Goal: Task Accomplishment & Management: Complete application form

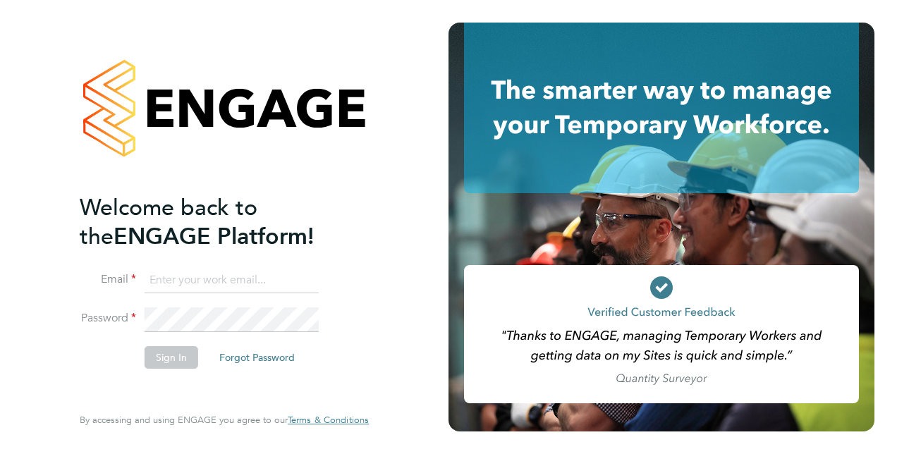
type input "[PERSON_NAME][EMAIL_ADDRESS][PERSON_NAME][DOMAIN_NAME]"
click at [165, 365] on button "Sign In" at bounding box center [172, 357] width 54 height 23
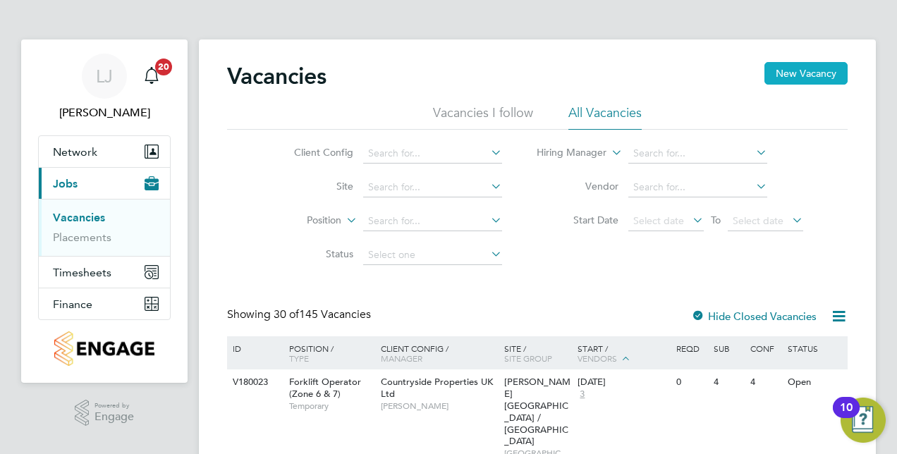
click at [804, 73] on button "New Vacancy" at bounding box center [806, 73] width 83 height 23
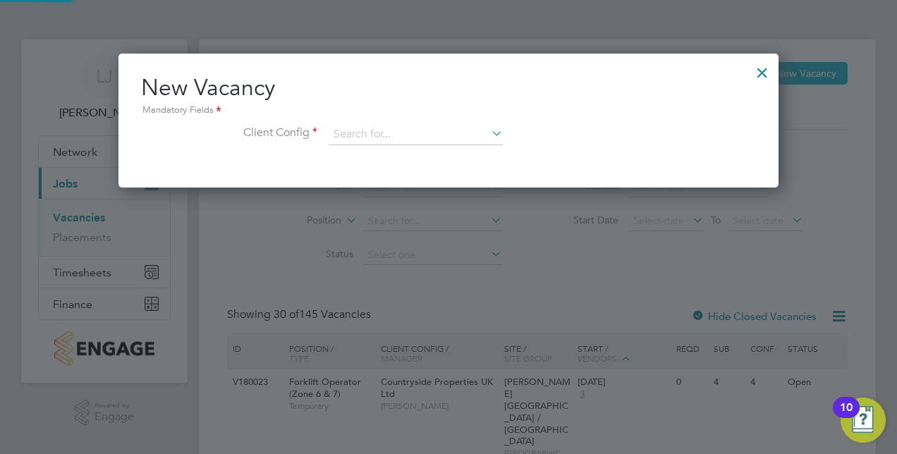
scroll to position [133, 660]
click at [411, 140] on input at bounding box center [416, 134] width 174 height 21
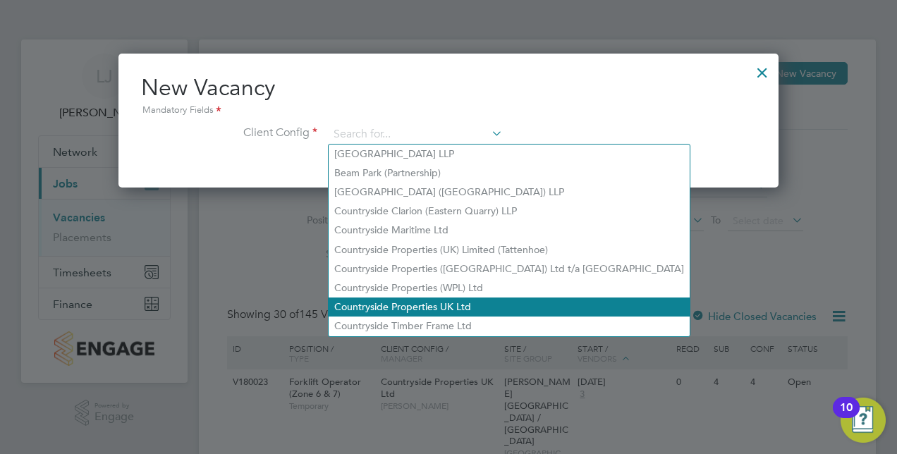
click at [457, 298] on li "Countryside Properties UK Ltd" at bounding box center [509, 307] width 361 height 19
type input "Countryside Properties UK Ltd"
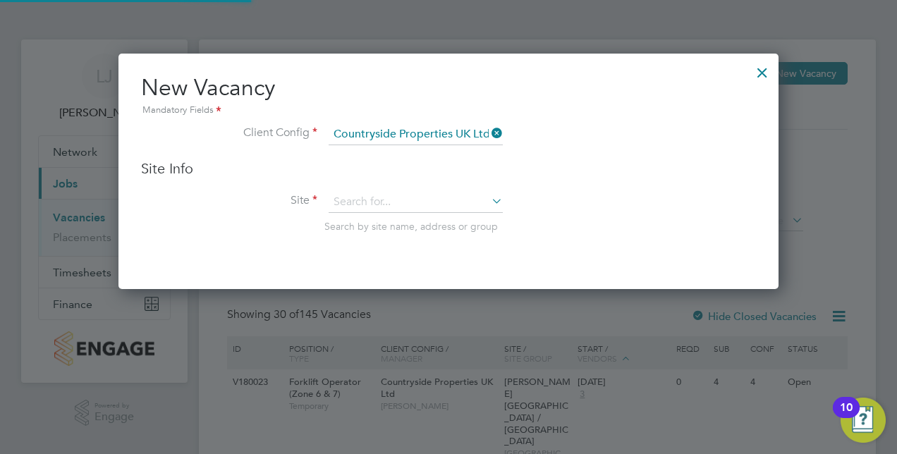
scroll to position [235, 660]
click at [423, 207] on input at bounding box center [416, 202] width 174 height 21
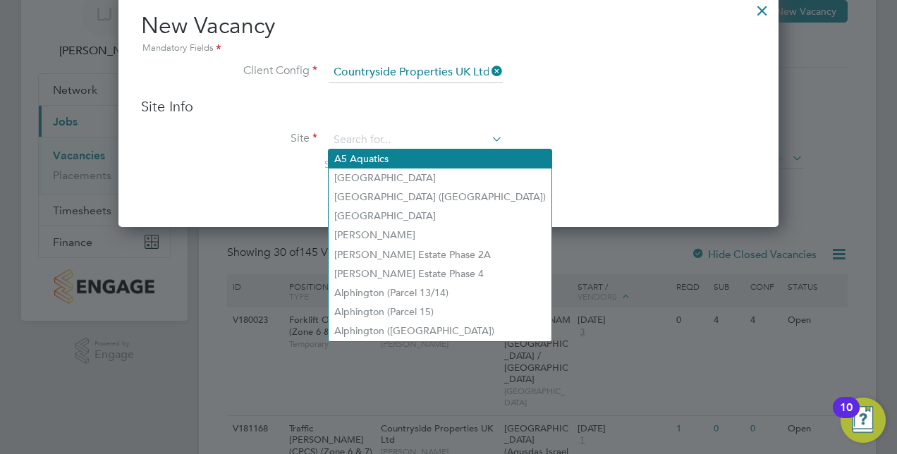
scroll to position [0, 0]
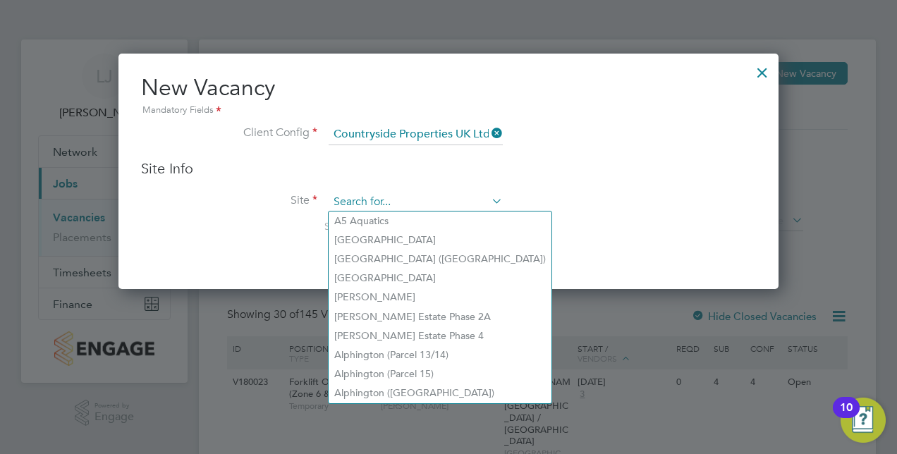
click at [406, 199] on input at bounding box center [416, 202] width 174 height 21
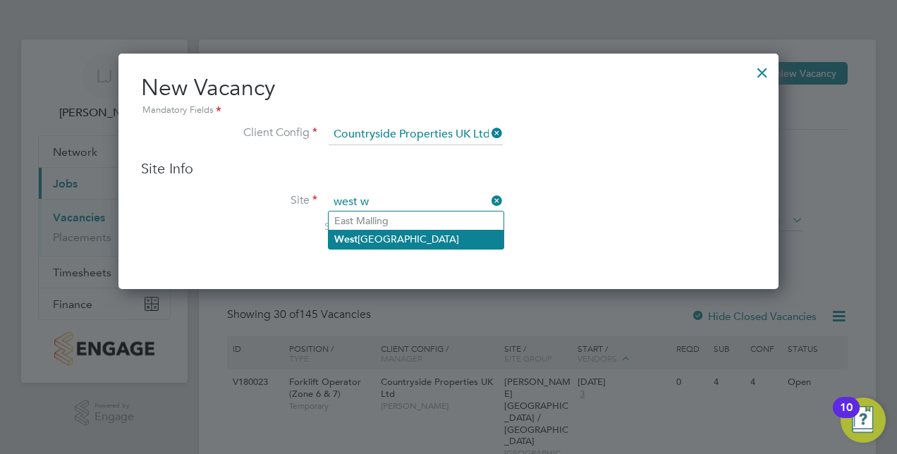
click at [397, 242] on li "W est [GEOGRAPHIC_DATA]" at bounding box center [416, 239] width 175 height 19
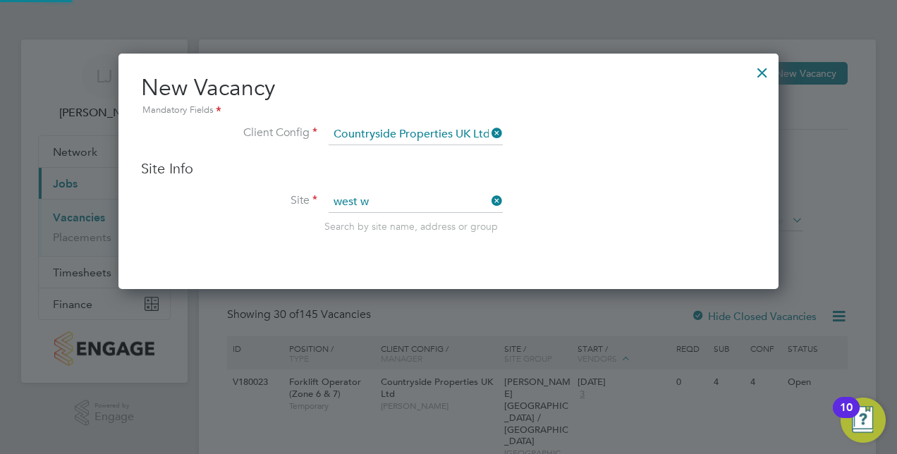
type input "[GEOGRAPHIC_DATA]"
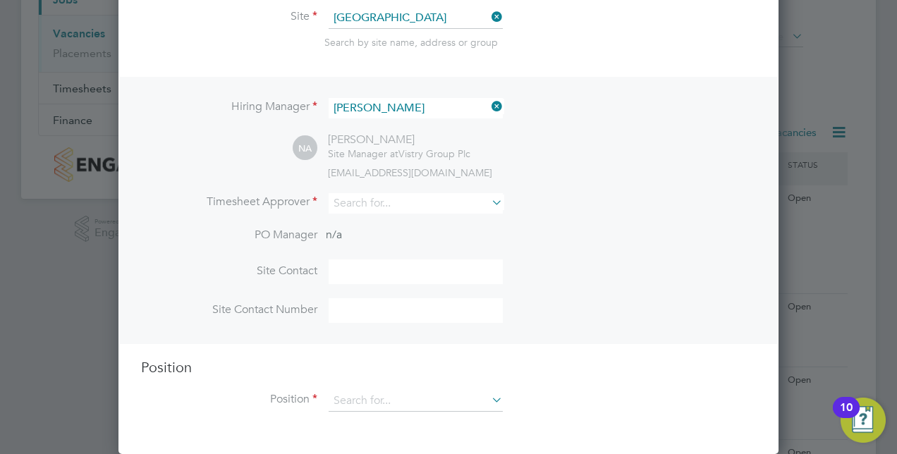
scroll to position [212, 0]
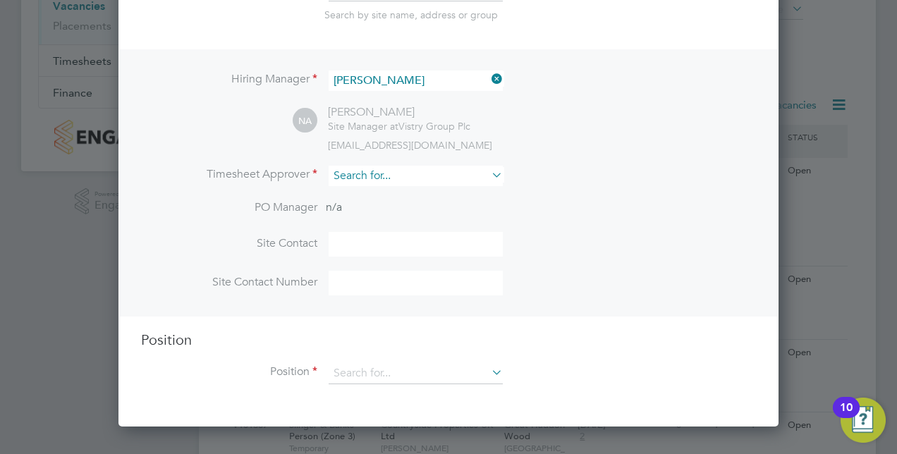
click at [387, 175] on input at bounding box center [416, 176] width 174 height 20
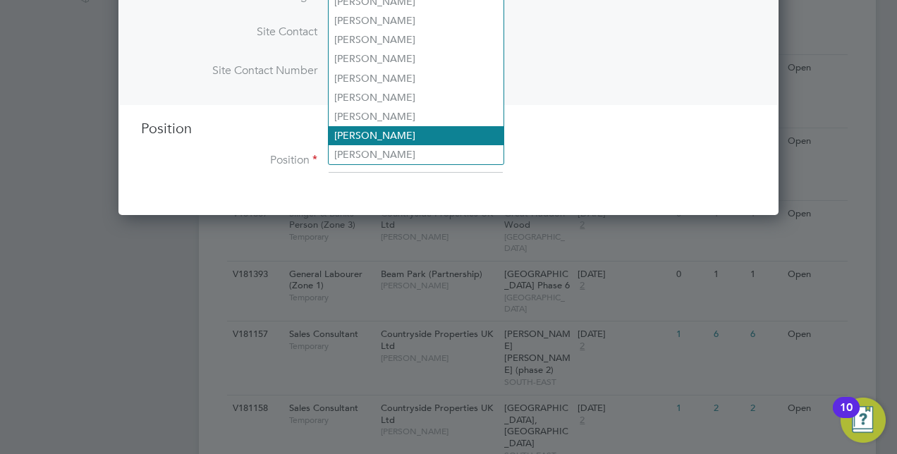
scroll to position [282, 0]
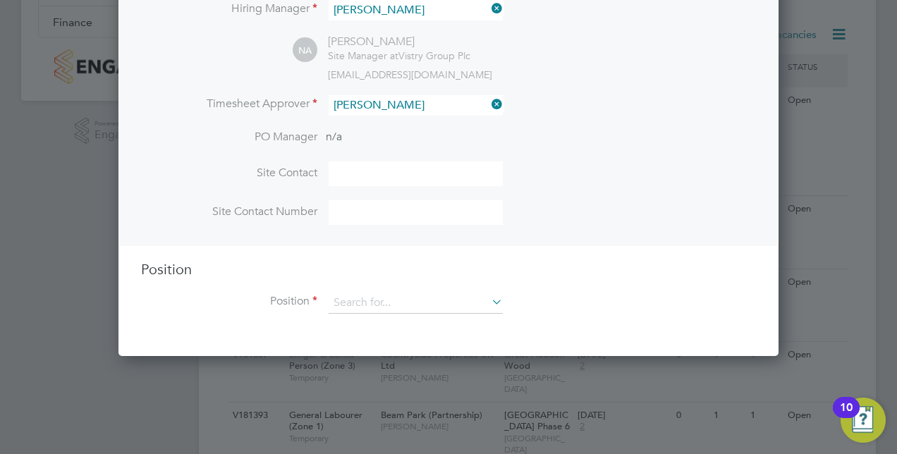
click at [365, 158] on li "[PERSON_NAME]" at bounding box center [416, 161] width 175 height 19
type input "[PERSON_NAME]"
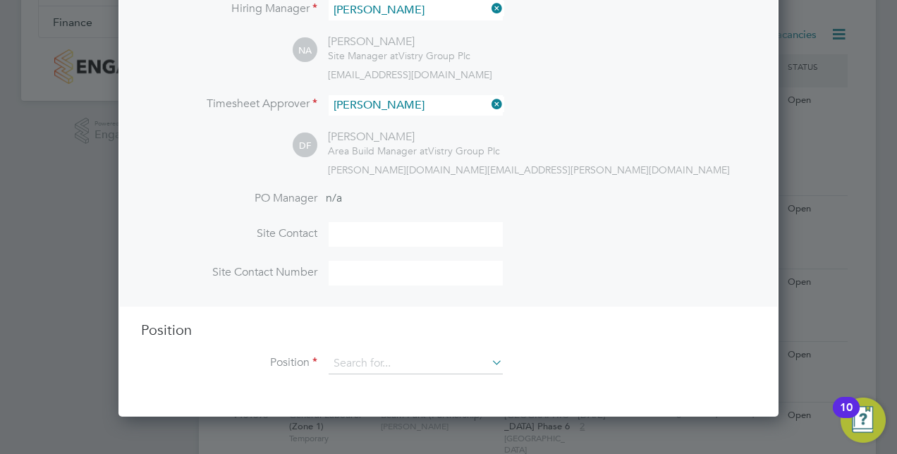
scroll to position [353, 0]
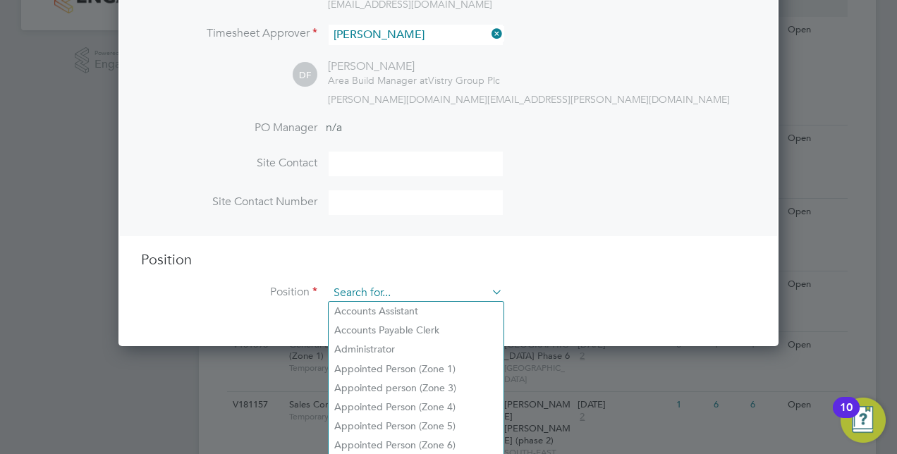
click at [377, 294] on input at bounding box center [416, 293] width 174 height 21
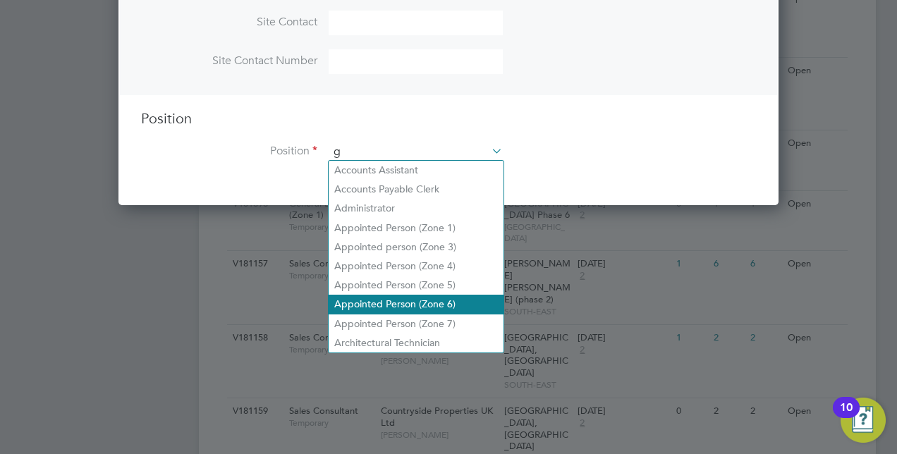
scroll to position [2018, 660]
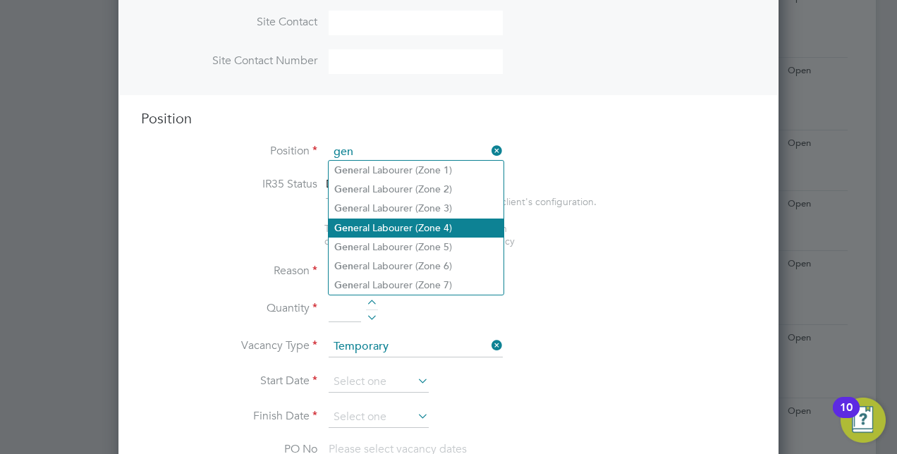
click at [425, 227] on li "Gen eral Labourer (Zone 4)" at bounding box center [416, 228] width 175 height 19
type input "General Labourer (Zone 4)"
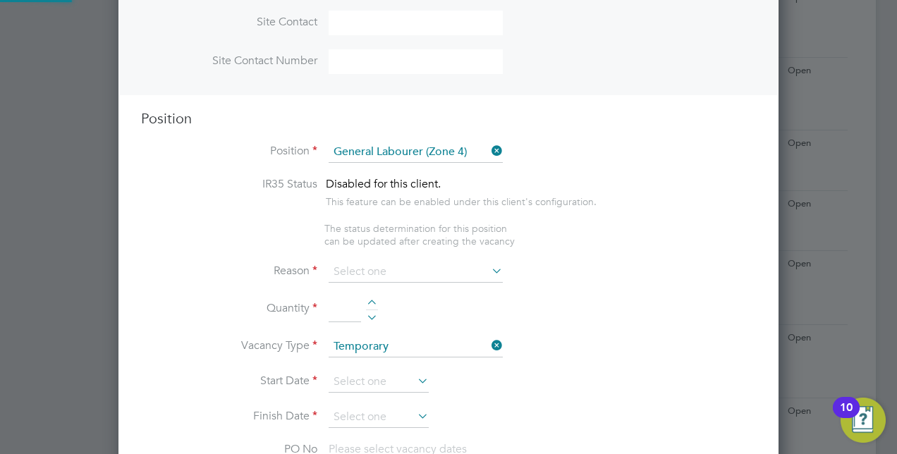
type textarea "- General site labouring duties - Supporting the trades on site - Moving materi…"
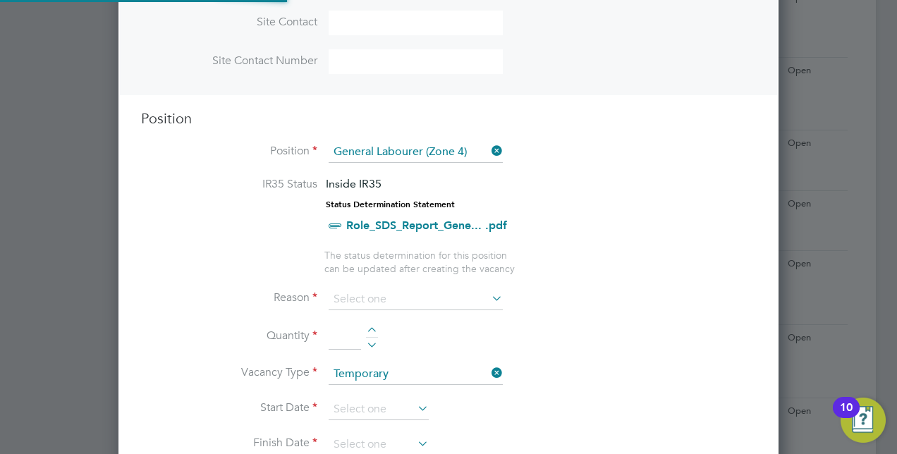
scroll to position [42, 73]
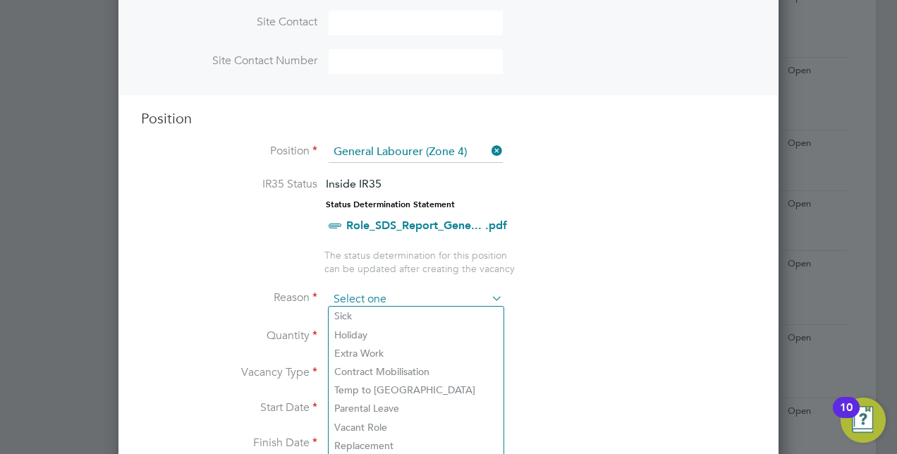
click at [474, 296] on input at bounding box center [416, 299] width 174 height 21
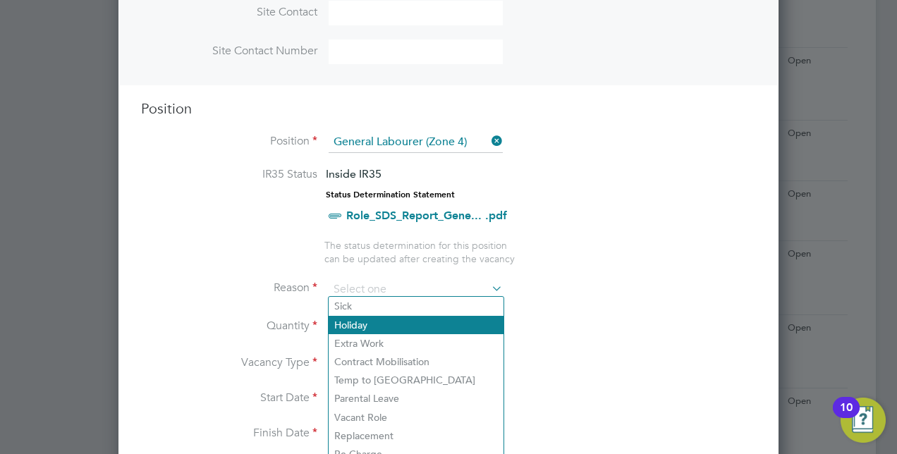
scroll to position [564, 0]
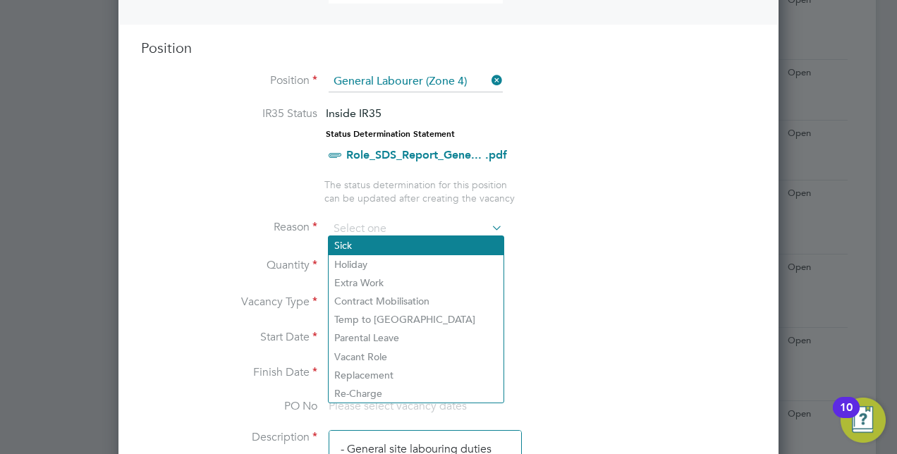
click at [363, 244] on li "Sick" at bounding box center [416, 245] width 175 height 18
type input "Sick"
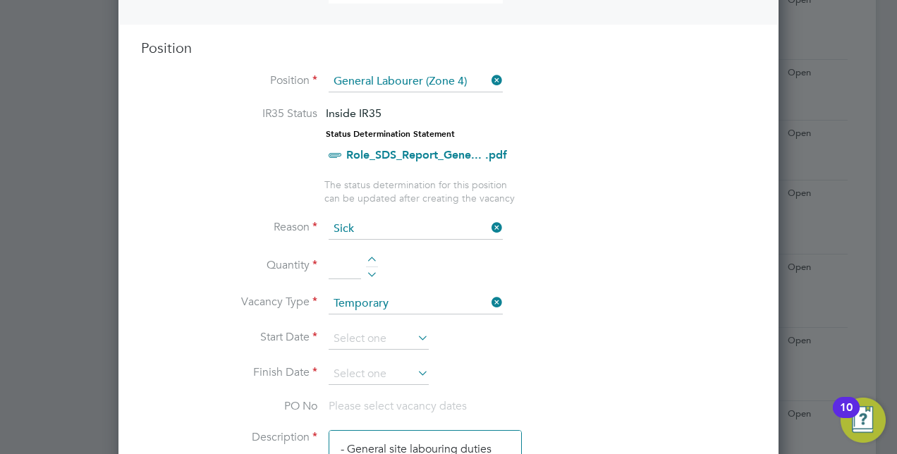
click at [366, 257] on div at bounding box center [372, 262] width 12 height 10
type input "1"
drag, startPoint x: 545, startPoint y: 343, endPoint x: 464, endPoint y: 344, distance: 81.1
click at [540, 343] on li "Start Date" at bounding box center [448, 346] width 615 height 35
click at [415, 337] on icon at bounding box center [415, 338] width 0 height 20
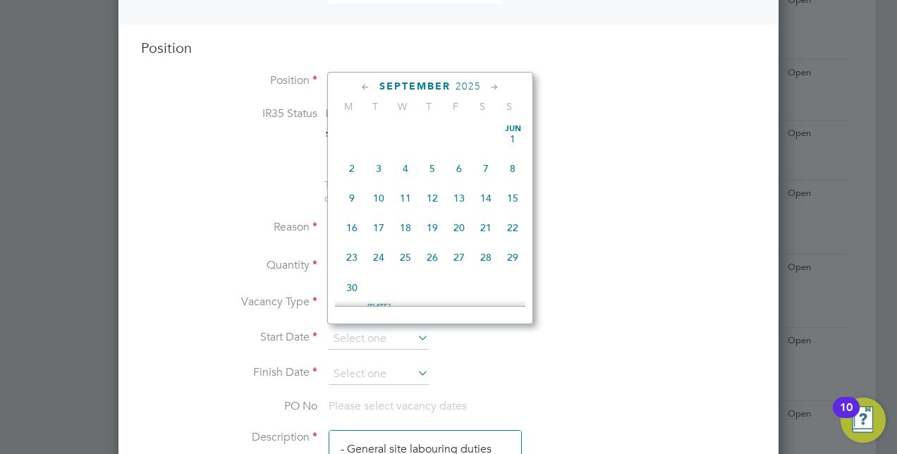
scroll to position [545, 0]
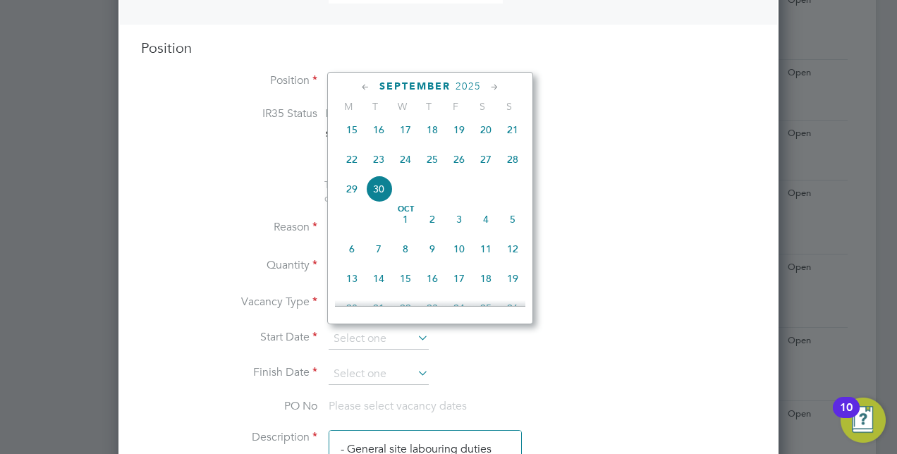
click at [488, 167] on span "27" at bounding box center [486, 159] width 27 height 27
type input "[DATE]"
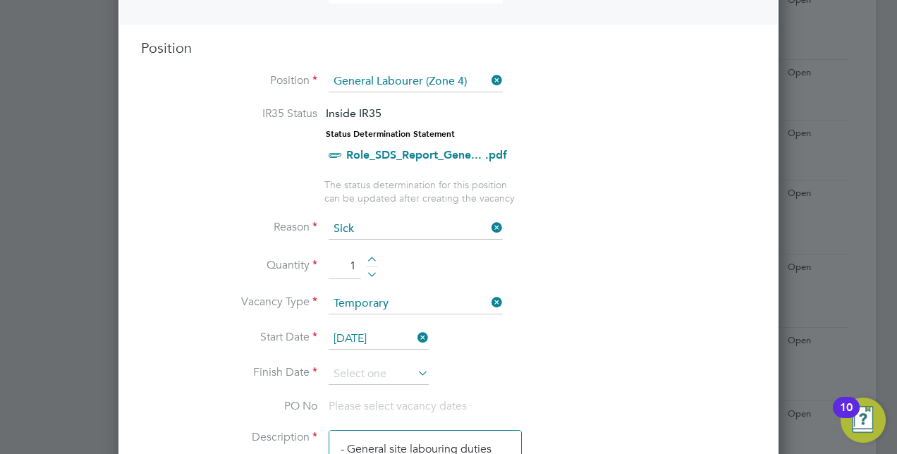
drag, startPoint x: 544, startPoint y: 349, endPoint x: 462, endPoint y: 356, distance: 82.2
click at [542, 348] on li "Start Date [DATE]" at bounding box center [448, 346] width 615 height 35
click at [415, 371] on icon at bounding box center [415, 373] width 0 height 20
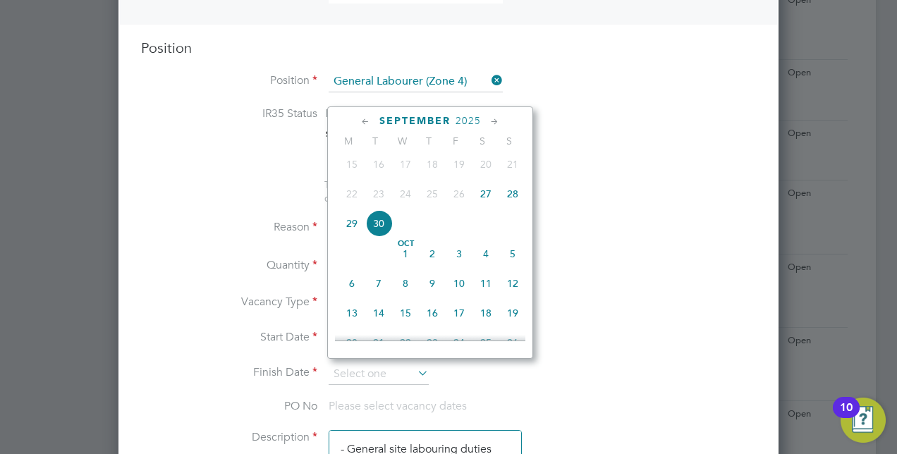
click at [486, 202] on span "27" at bounding box center [486, 194] width 27 height 27
type input "[DATE]"
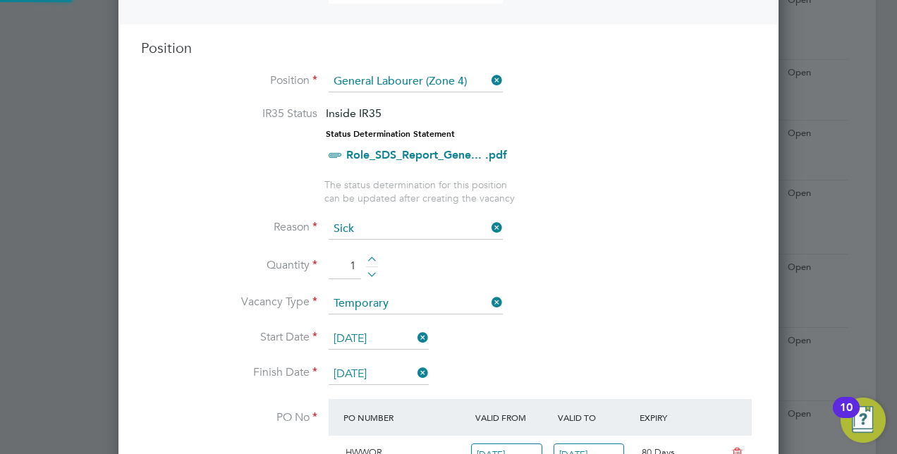
scroll to position [24, 133]
click at [629, 288] on li "Quantity 1" at bounding box center [448, 274] width 615 height 40
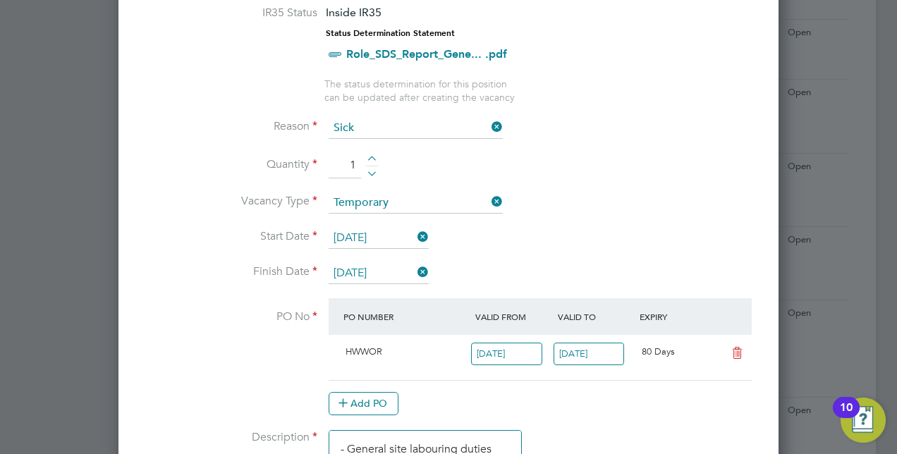
scroll to position [0, 0]
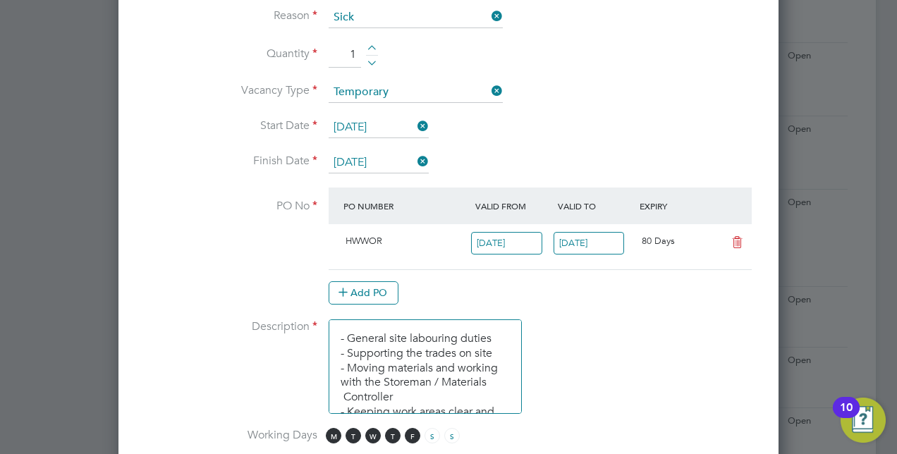
click at [643, 329] on li "Description - General site labouring duties - Supporting the trades on site - M…" at bounding box center [448, 374] width 615 height 109
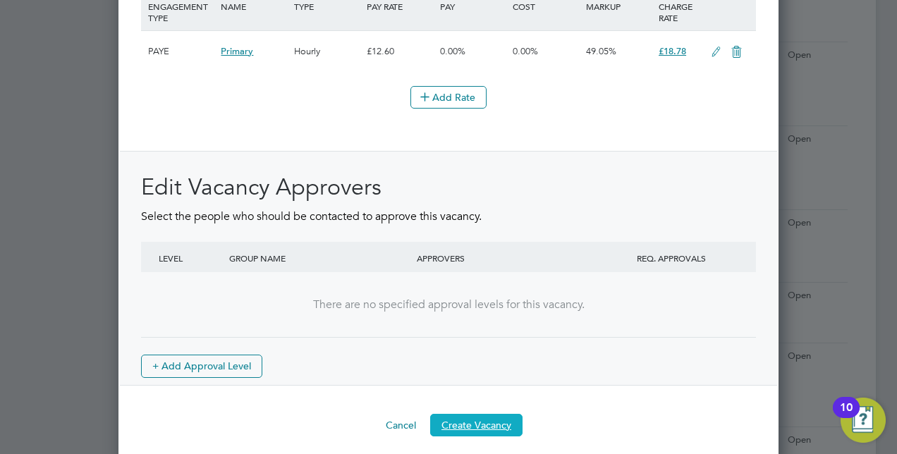
click at [471, 416] on button "Create Vacancy" at bounding box center [476, 425] width 92 height 23
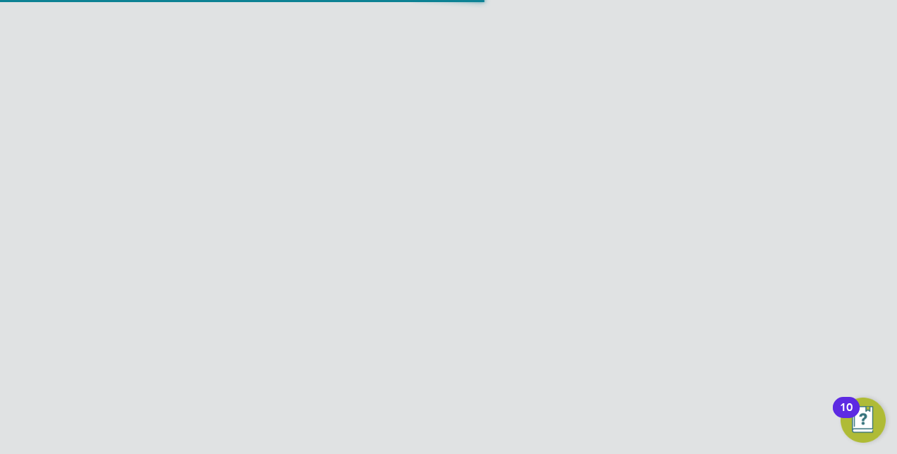
scroll to position [1235, 0]
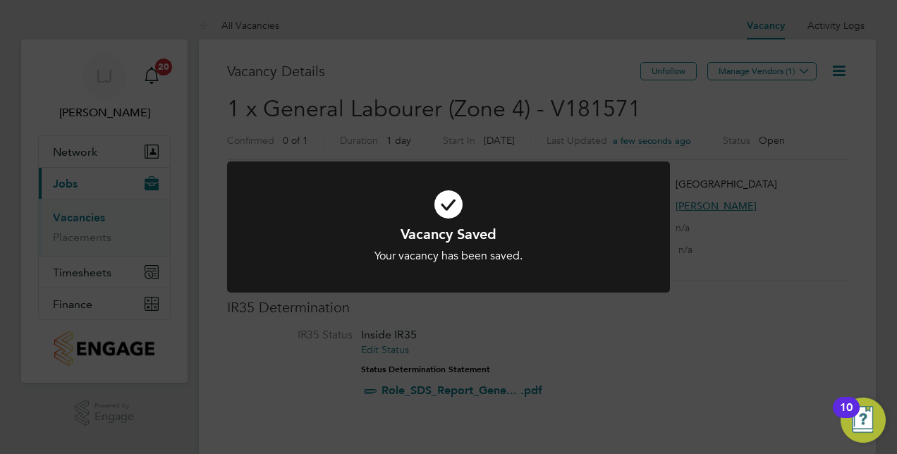
click at [801, 207] on div "Vacancy Saved Your vacancy has been saved. Cancel Okay" at bounding box center [448, 227] width 897 height 454
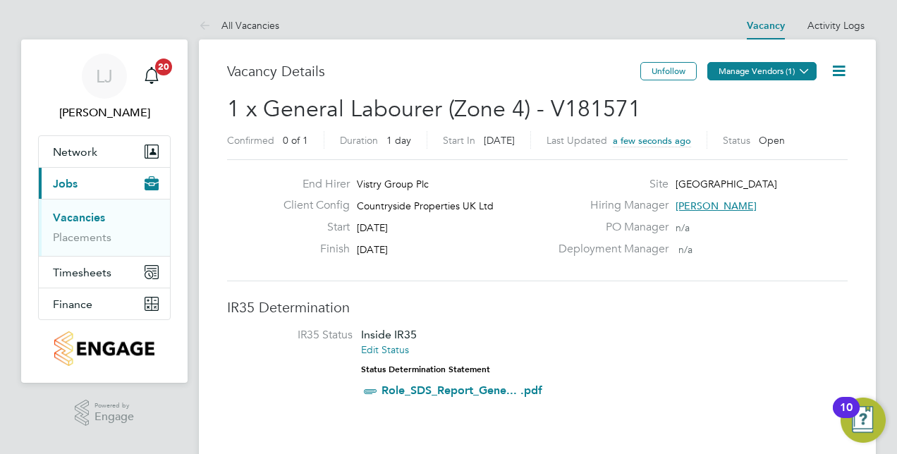
click at [792, 73] on button "Manage Vendors (1)" at bounding box center [762, 71] width 109 height 18
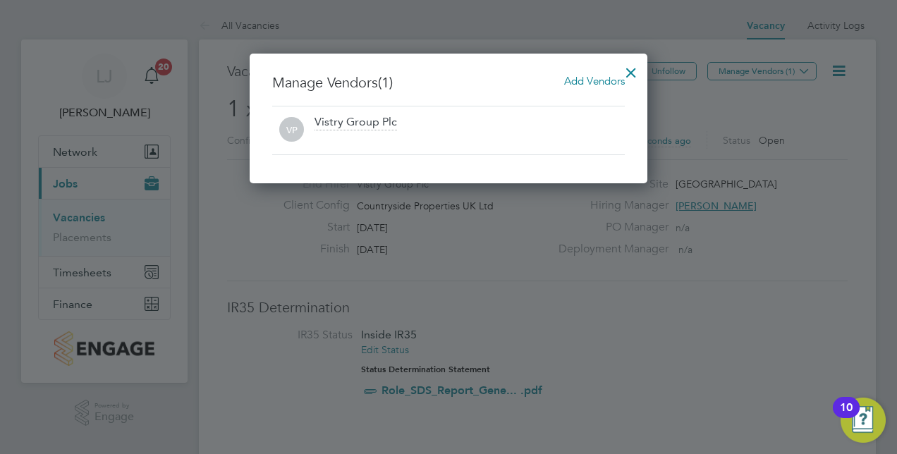
click at [602, 79] on span "Add Vendors" at bounding box center [594, 80] width 61 height 13
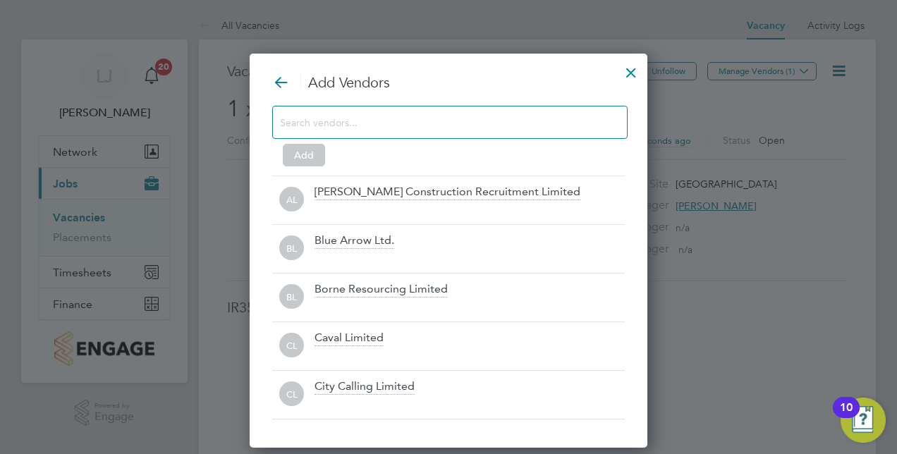
click at [392, 123] on input at bounding box center [438, 122] width 317 height 18
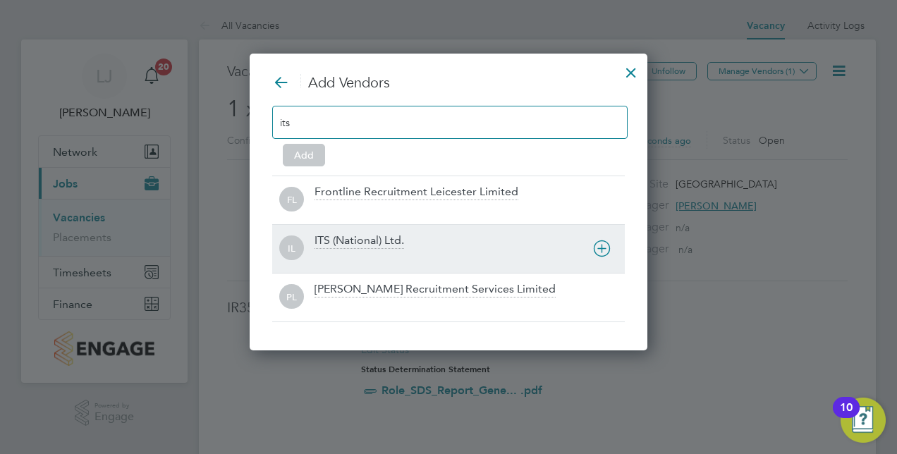
type input "its"
click at [347, 234] on div "ITS (National) Ltd." at bounding box center [360, 242] width 90 height 16
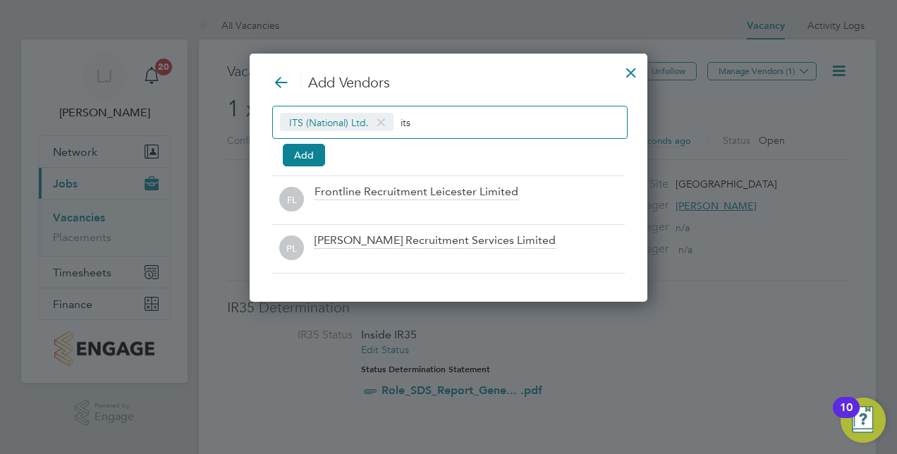
click at [415, 128] on input "its" at bounding box center [445, 122] width 88 height 18
type input "i"
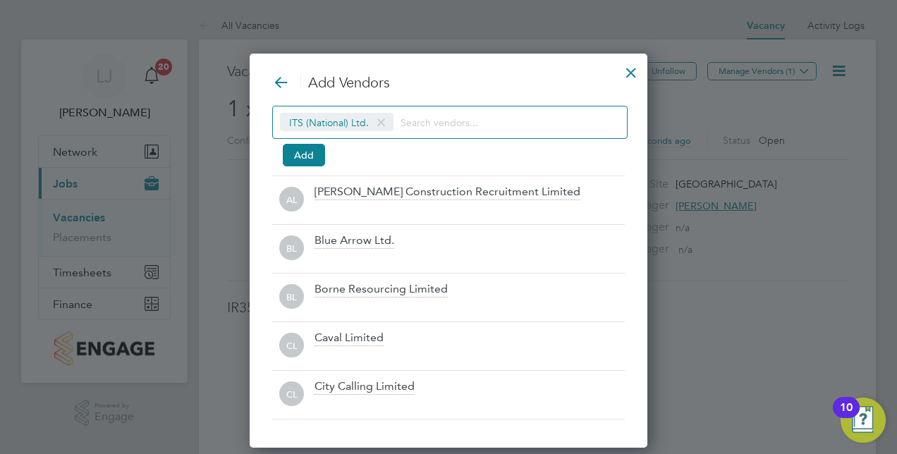
click at [634, 72] on div at bounding box center [631, 68] width 25 height 25
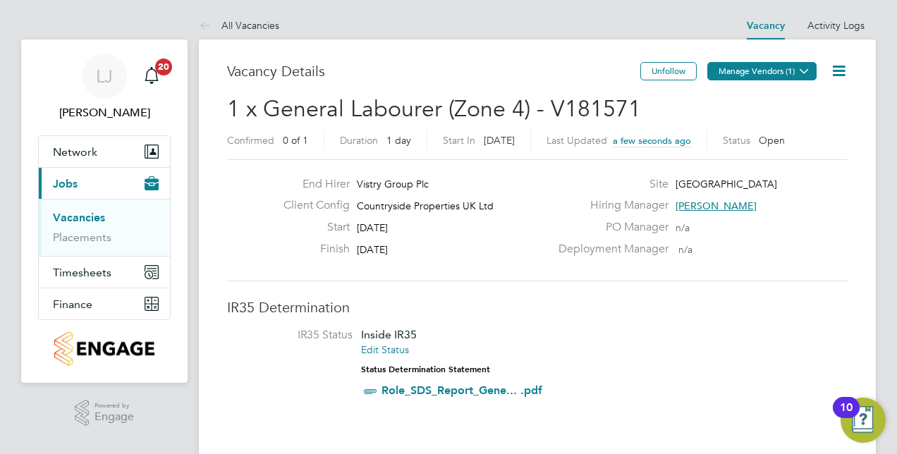
click at [780, 73] on button "Manage Vendors (1)" at bounding box center [762, 71] width 109 height 18
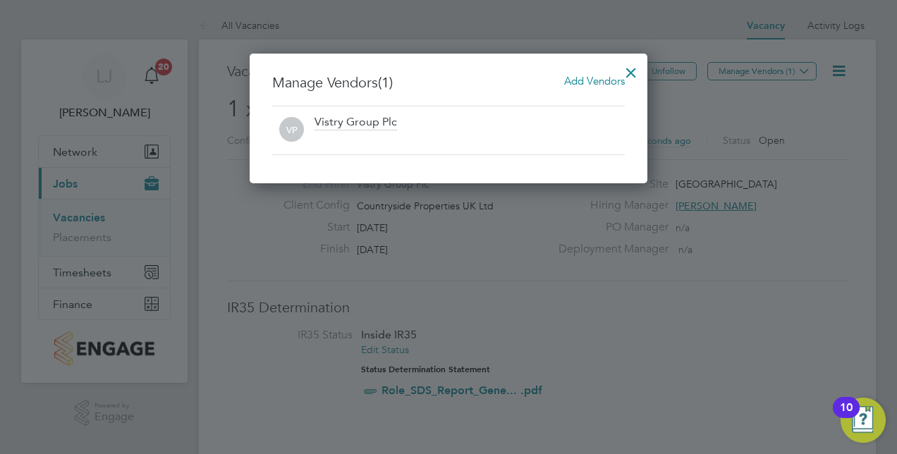
click at [598, 83] on span "Add Vendors" at bounding box center [594, 80] width 61 height 13
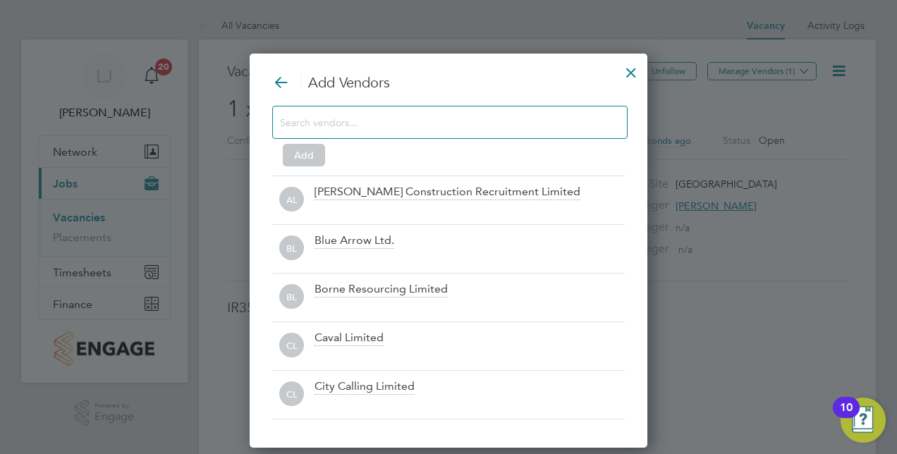
click at [397, 113] on input at bounding box center [438, 122] width 317 height 18
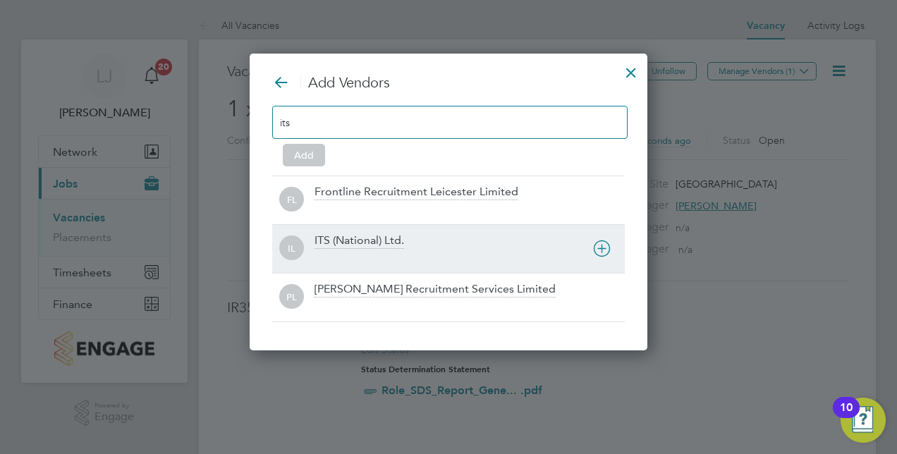
type input "its"
click at [300, 245] on span "IL" at bounding box center [291, 248] width 25 height 25
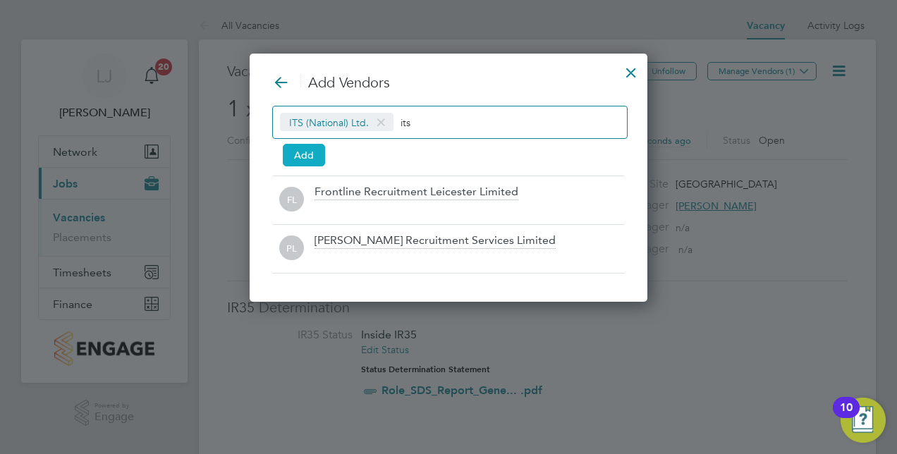
click at [296, 157] on button "Add" at bounding box center [304, 155] width 42 height 23
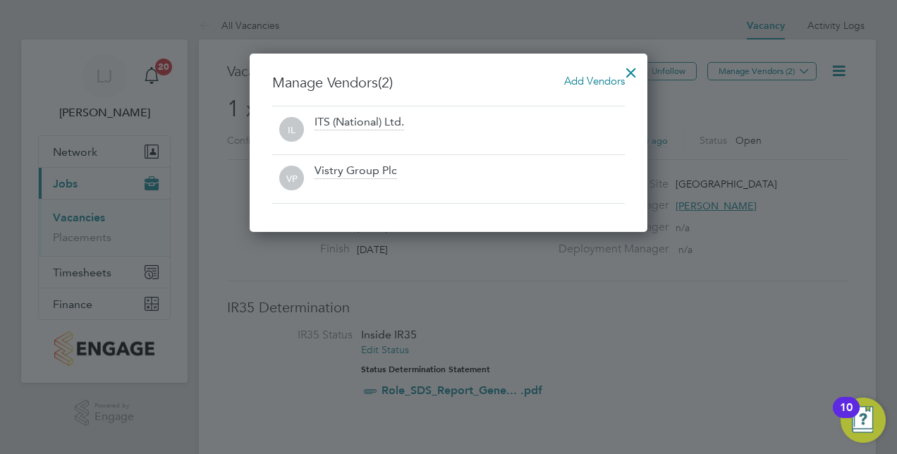
click at [631, 69] on div at bounding box center [631, 68] width 25 height 25
